Goal: Task Accomplishment & Management: Manage account settings

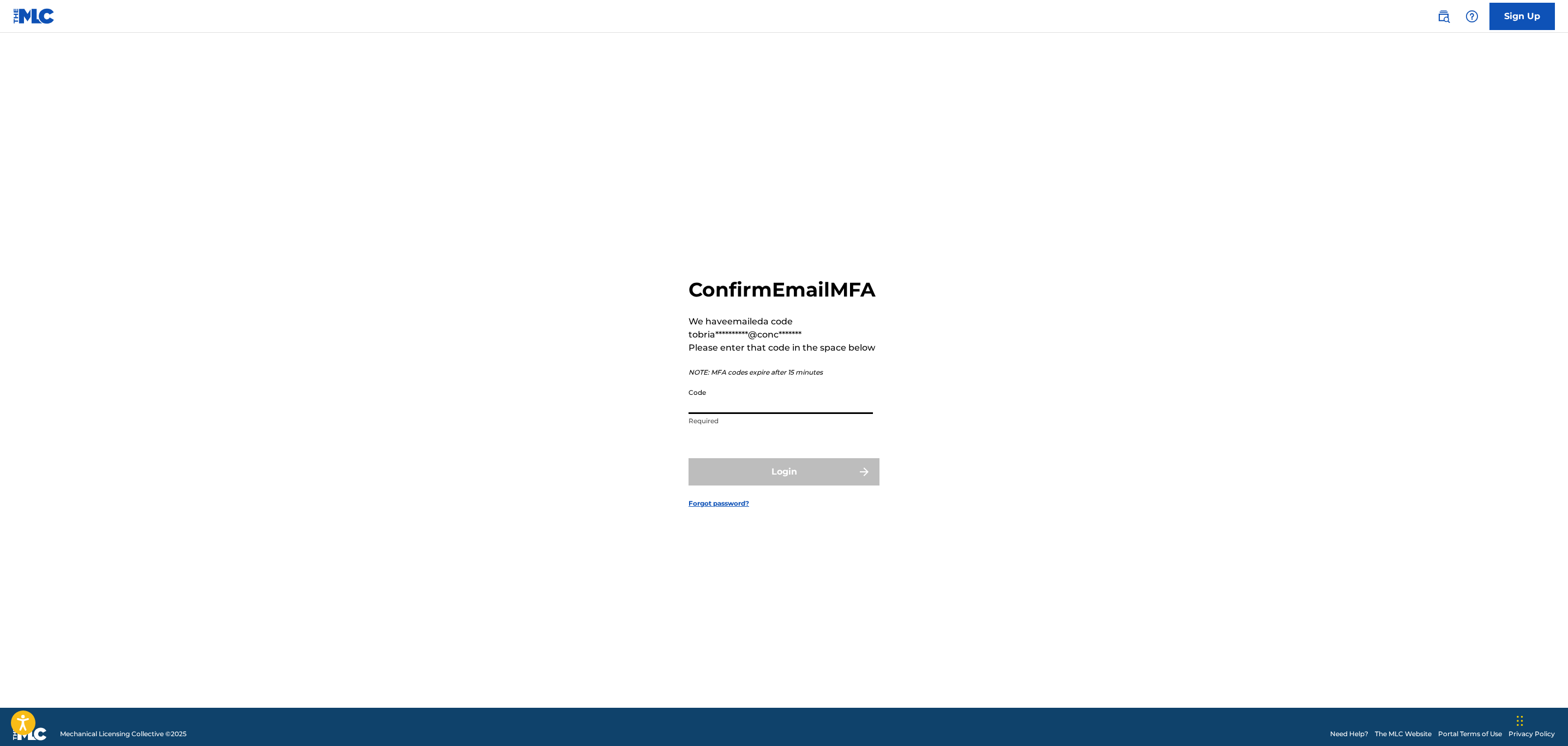
click at [703, 408] on input "Code" at bounding box center [780, 398] width 185 height 31
type input "682507"
click at [688, 458] on button "Login" at bounding box center [784, 471] width 191 height 27
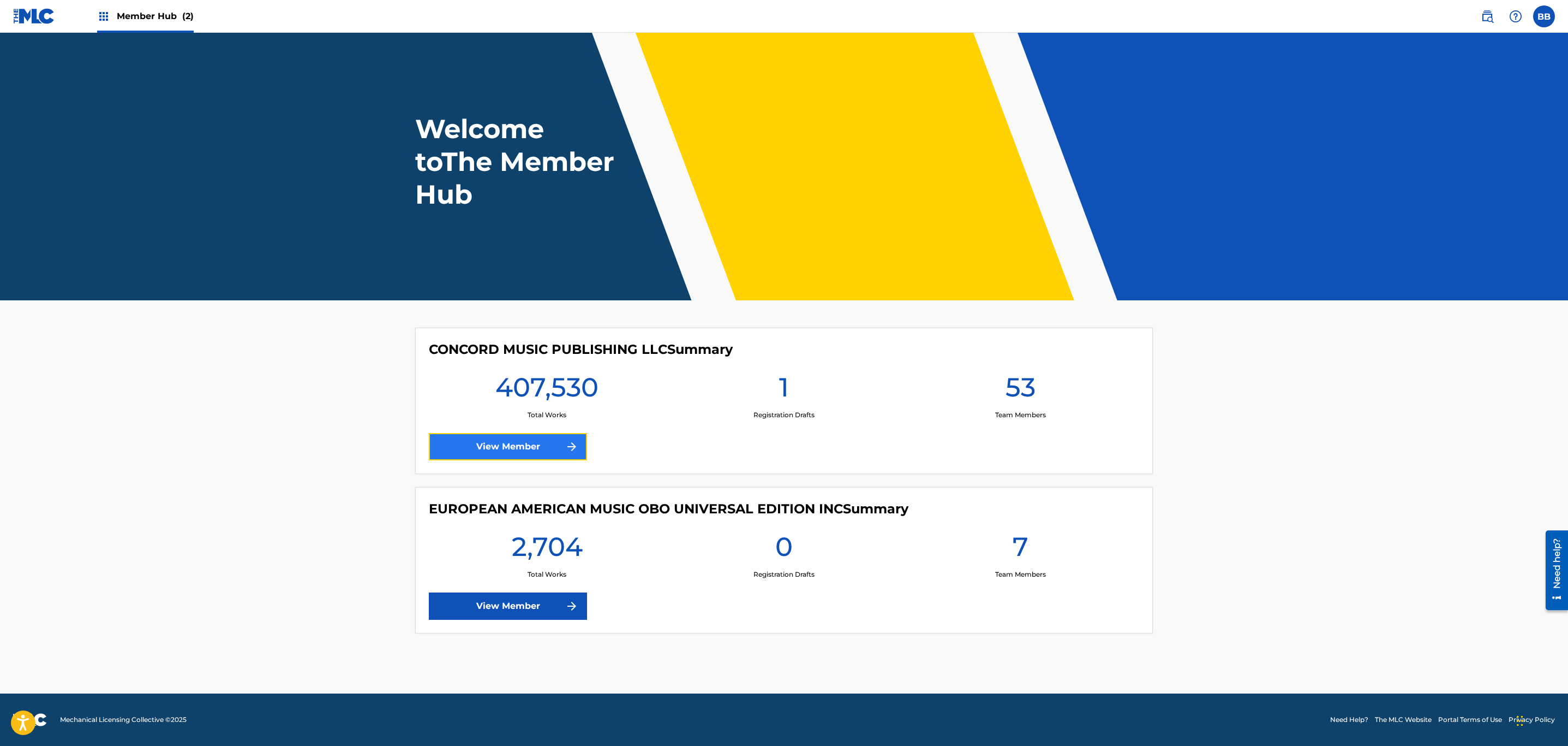
click at [526, 433] on link "View Member" at bounding box center [508, 446] width 158 height 27
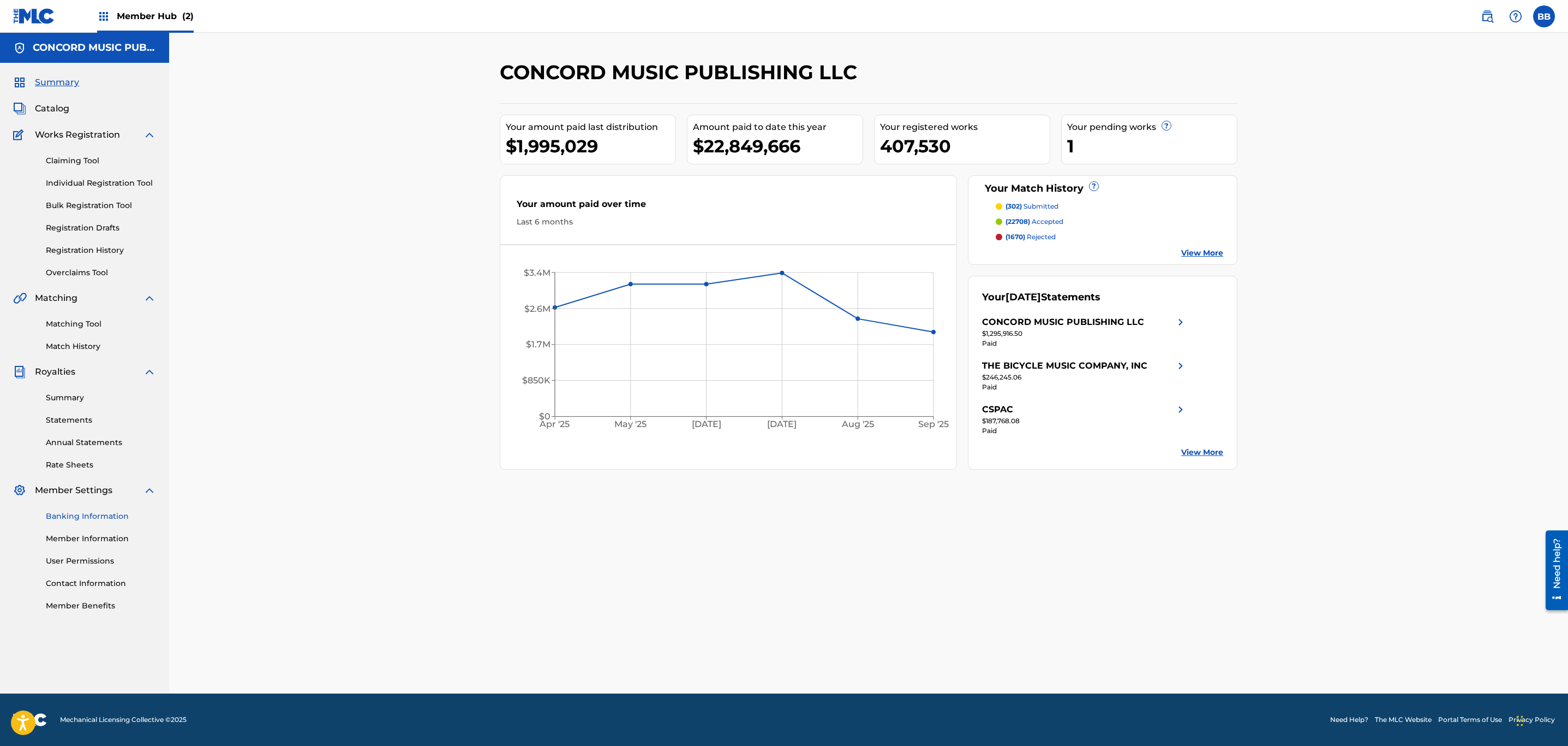
click at [77, 511] on link "Banking Information" at bounding box center [100, 516] width 110 height 12
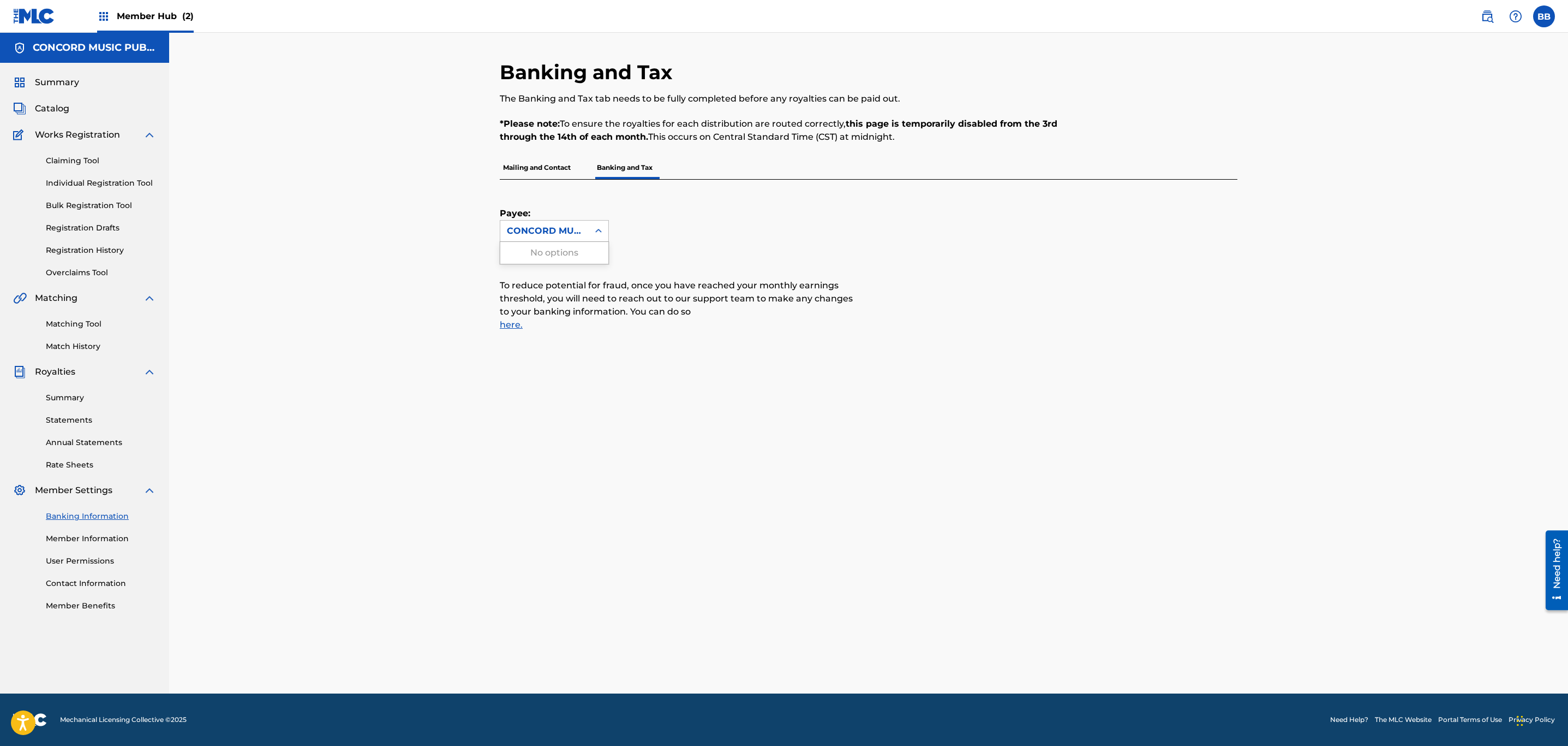
click at [591, 241] on div at bounding box center [598, 230] width 19 height 19
click at [562, 228] on div "CONCORD MUSIC PUBLISHING LLC" at bounding box center [544, 230] width 75 height 13
click at [569, 226] on div "CONCORD MUSIC PUBLISHING LLC" at bounding box center [544, 230] width 75 height 13
click at [545, 169] on p "Mailing and Contact" at bounding box center [537, 167] width 74 height 23
